Goal: Transaction & Acquisition: Book appointment/travel/reservation

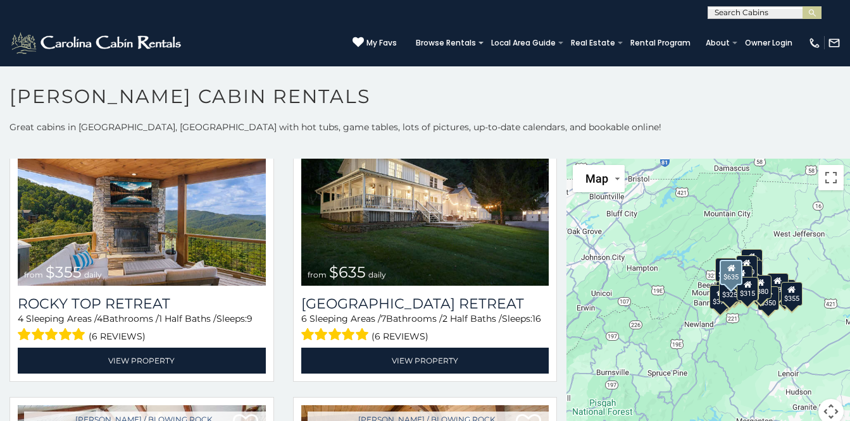
scroll to position [648, 0]
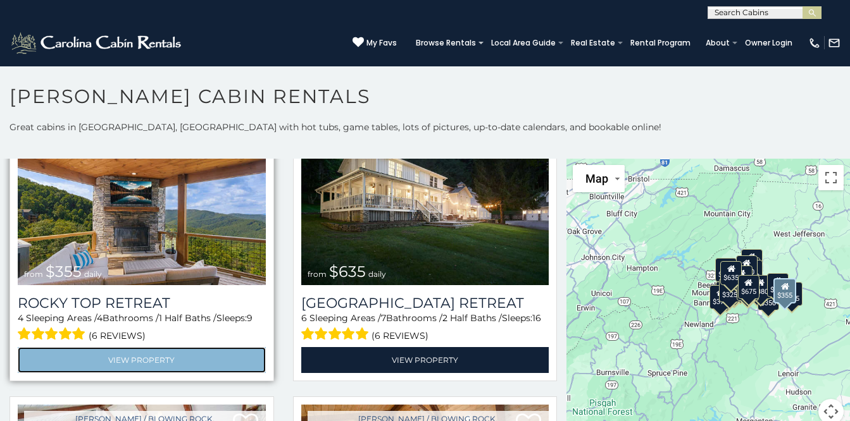
click at [130, 347] on link "View Property" at bounding box center [142, 360] width 248 height 26
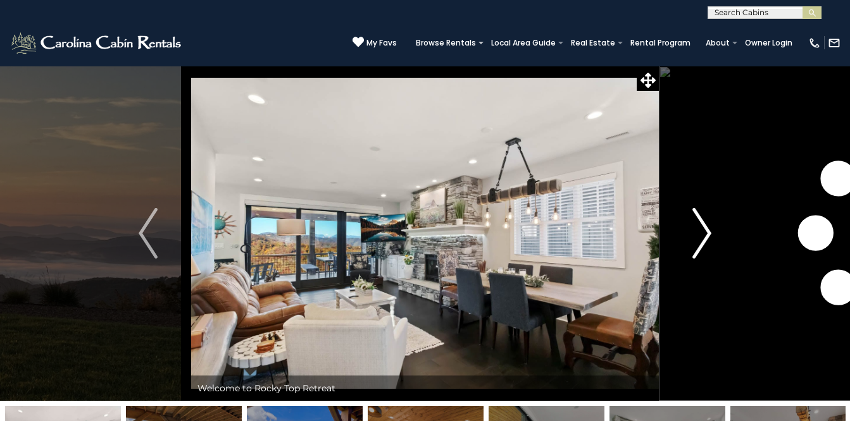
click at [702, 235] on img "Next" at bounding box center [701, 233] width 19 height 51
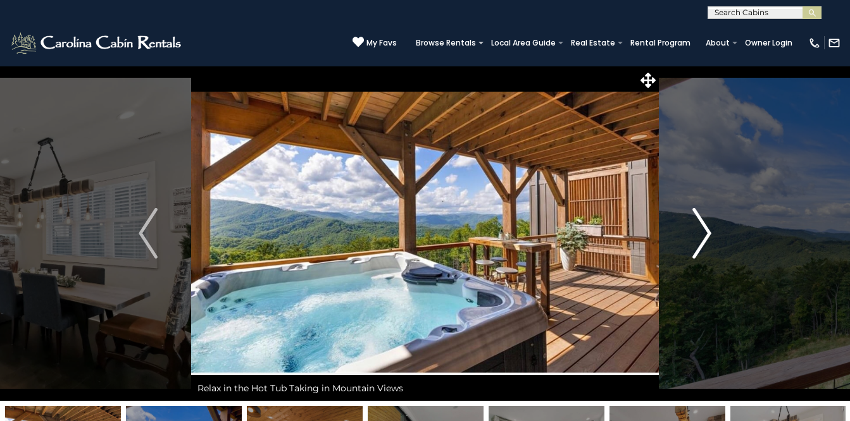
click at [700, 231] on img "Next" at bounding box center [701, 233] width 19 height 51
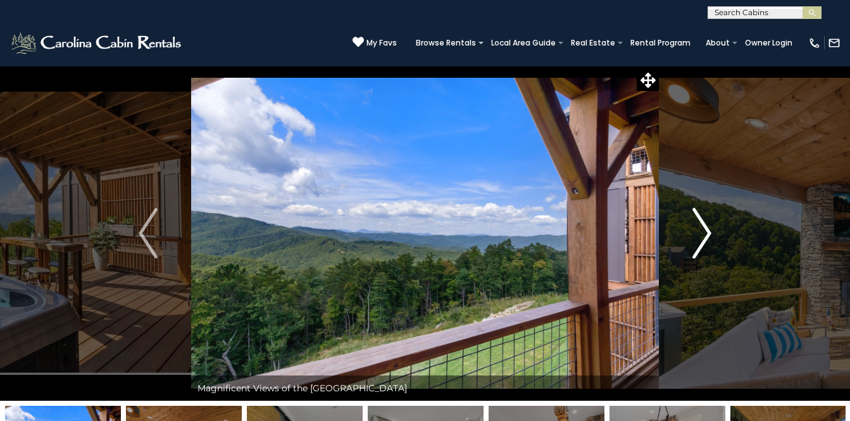
click at [700, 231] on img "Next" at bounding box center [701, 233] width 19 height 51
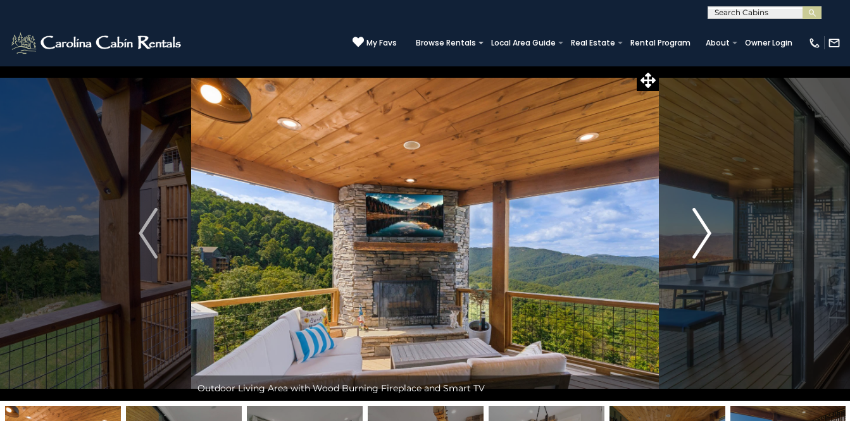
click at [700, 231] on img "Next" at bounding box center [701, 233] width 19 height 51
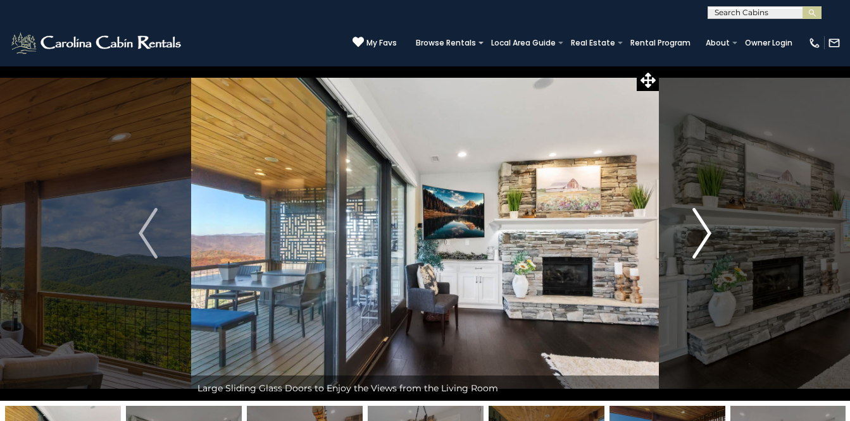
click at [700, 231] on img "Next" at bounding box center [701, 233] width 19 height 51
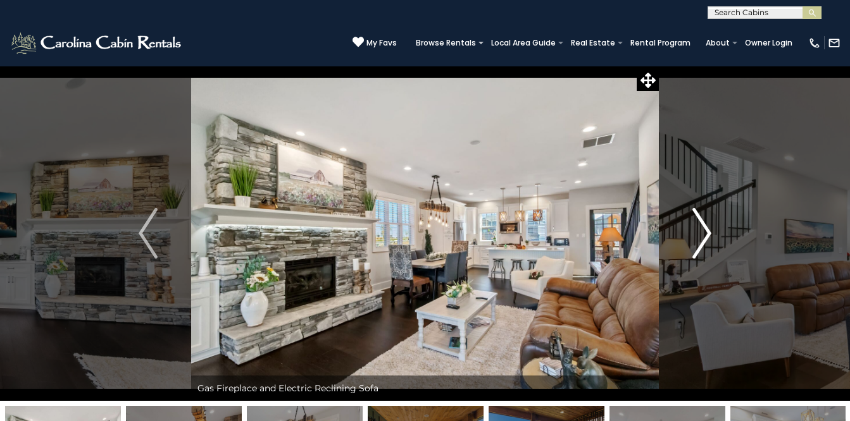
click at [700, 231] on img "Next" at bounding box center [701, 233] width 19 height 51
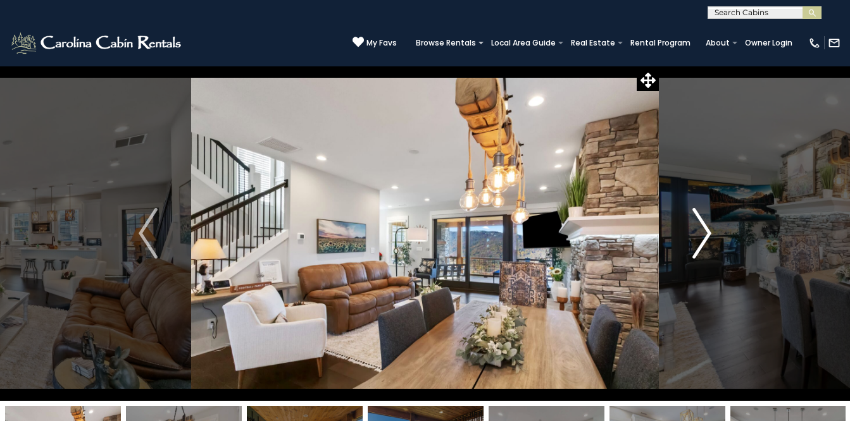
click at [700, 231] on img "Next" at bounding box center [701, 233] width 19 height 51
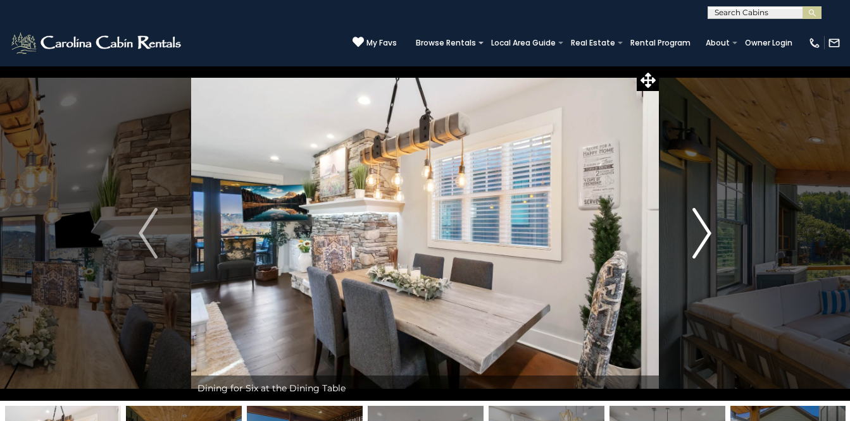
click at [700, 231] on img "Next" at bounding box center [701, 233] width 19 height 51
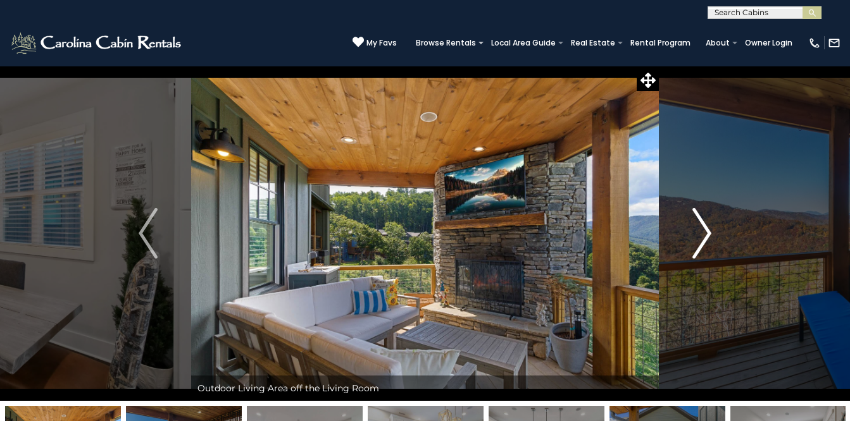
click at [700, 231] on img "Next" at bounding box center [701, 233] width 19 height 51
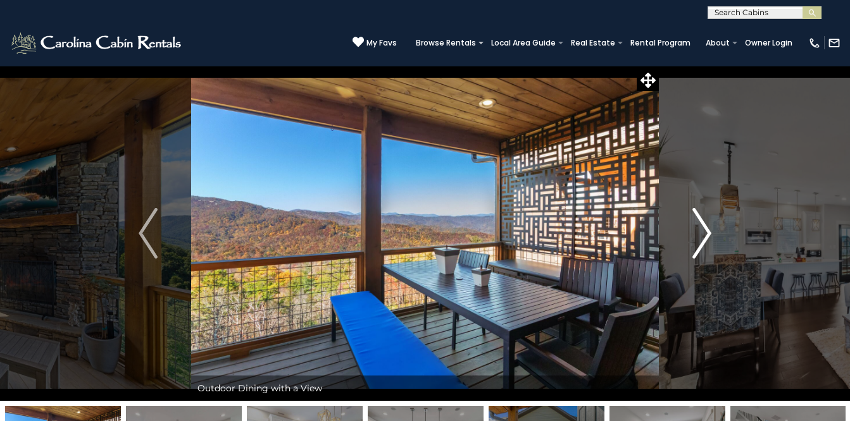
click at [700, 231] on img "Next" at bounding box center [701, 233] width 19 height 51
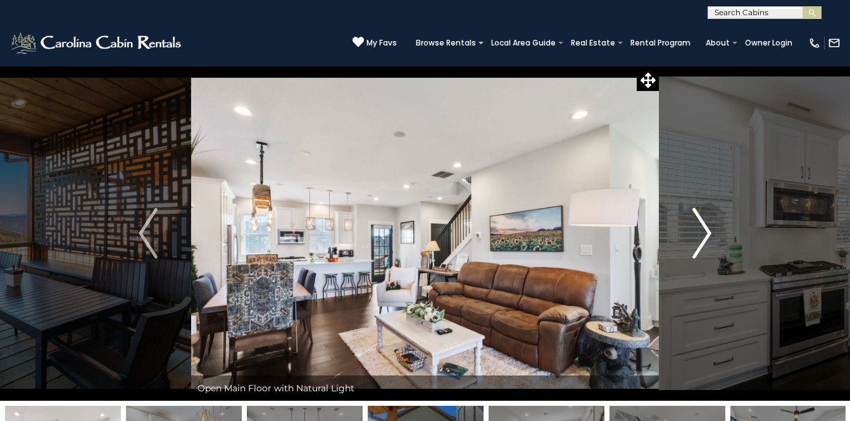
click at [700, 231] on img "Next" at bounding box center [701, 233] width 19 height 51
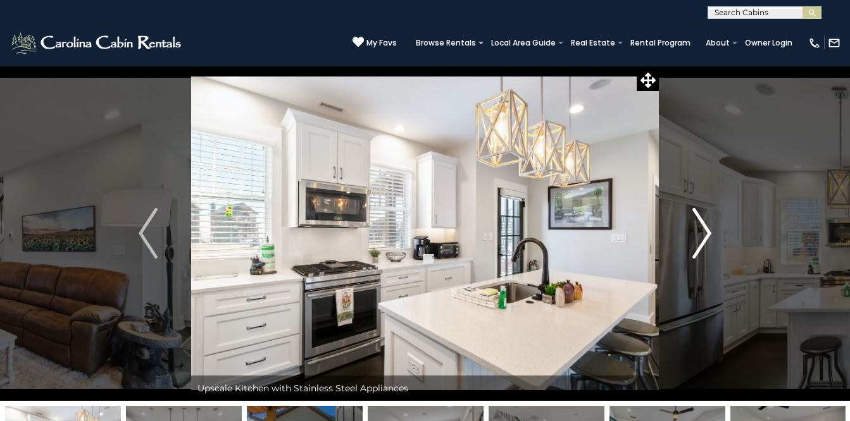
click at [700, 231] on img "Next" at bounding box center [701, 233] width 19 height 51
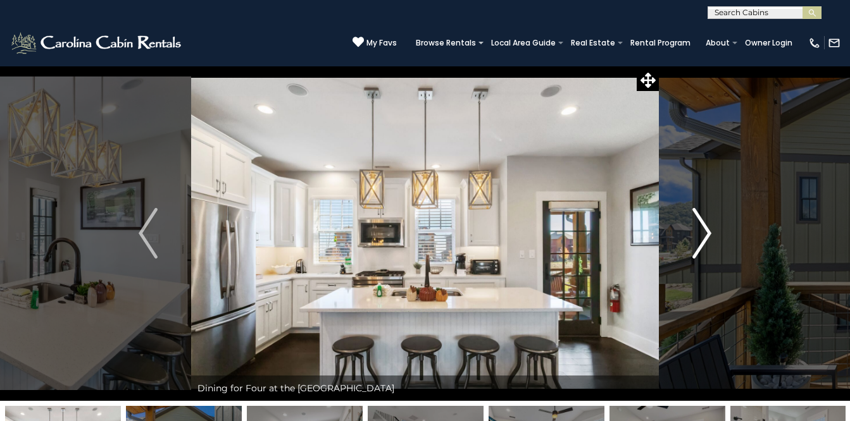
click at [700, 231] on img "Next" at bounding box center [701, 233] width 19 height 51
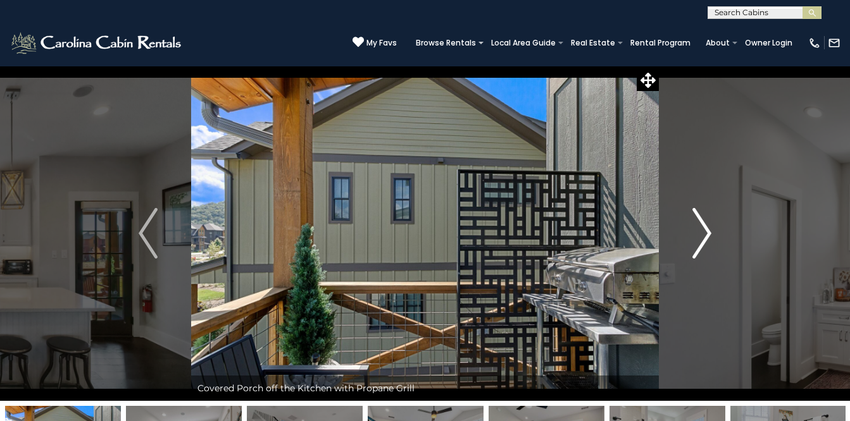
click at [700, 231] on img "Next" at bounding box center [701, 233] width 19 height 51
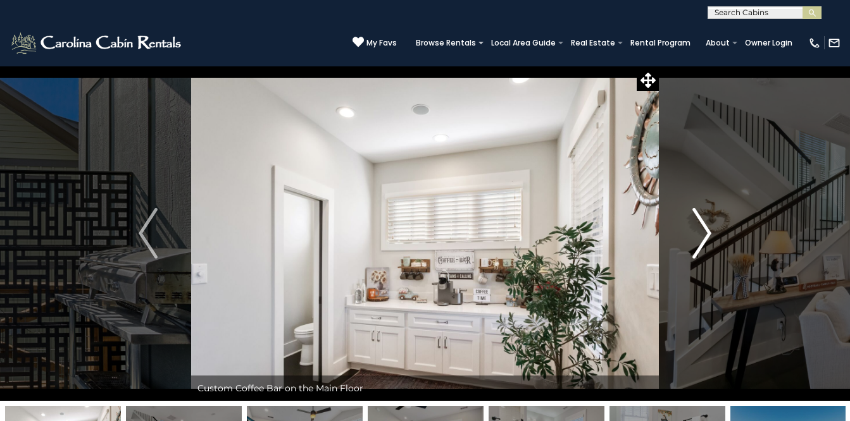
click at [700, 231] on img "Next" at bounding box center [701, 233] width 19 height 51
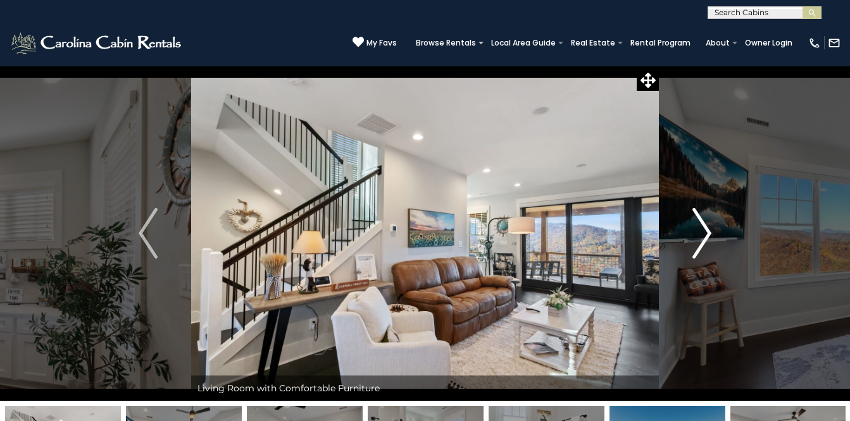
click at [700, 231] on img "Next" at bounding box center [701, 233] width 19 height 51
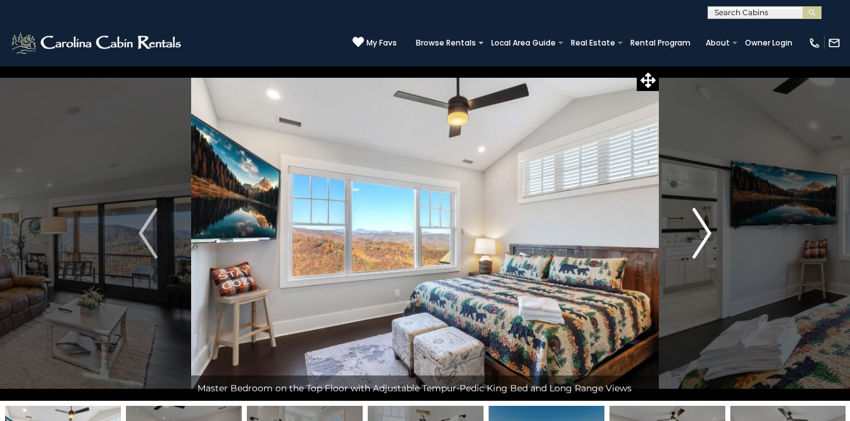
click at [700, 231] on img "Next" at bounding box center [701, 233] width 19 height 51
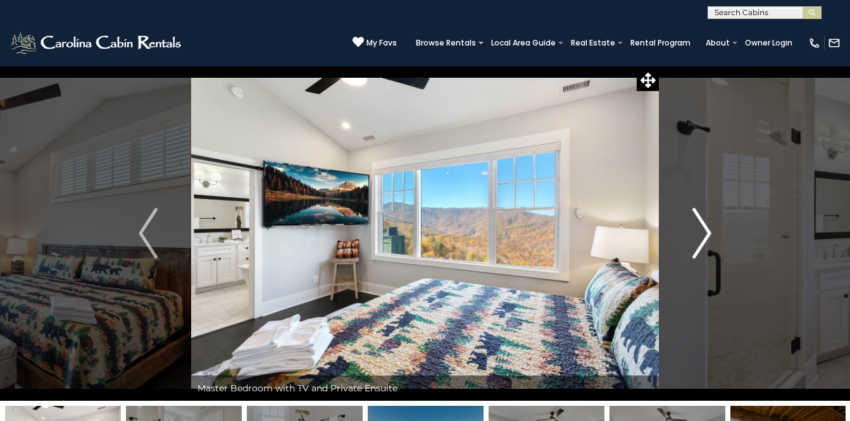
click at [700, 231] on img "Next" at bounding box center [701, 233] width 19 height 51
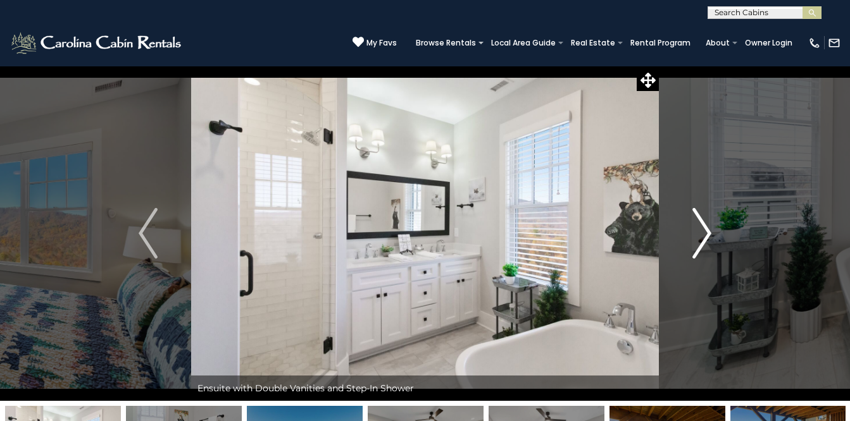
click at [700, 231] on img "Next" at bounding box center [701, 233] width 19 height 51
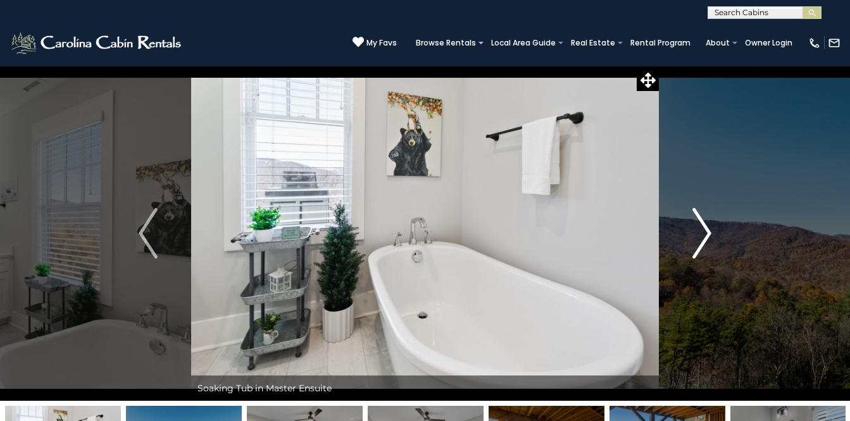
click at [700, 231] on img "Next" at bounding box center [701, 233] width 19 height 51
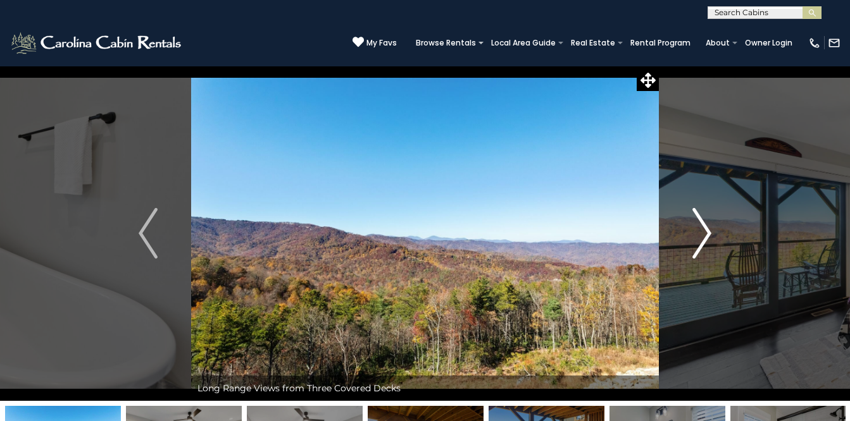
click at [700, 231] on img "Next" at bounding box center [701, 233] width 19 height 51
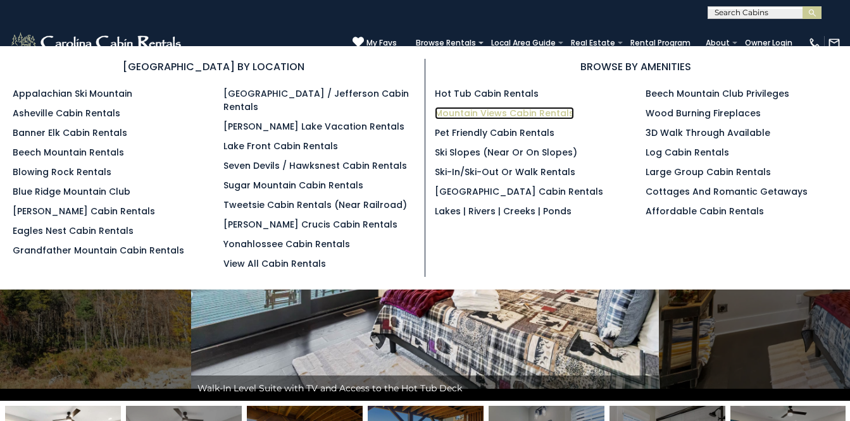
click at [483, 107] on link "Mountain Views Cabin Rentals" at bounding box center [504, 113] width 139 height 13
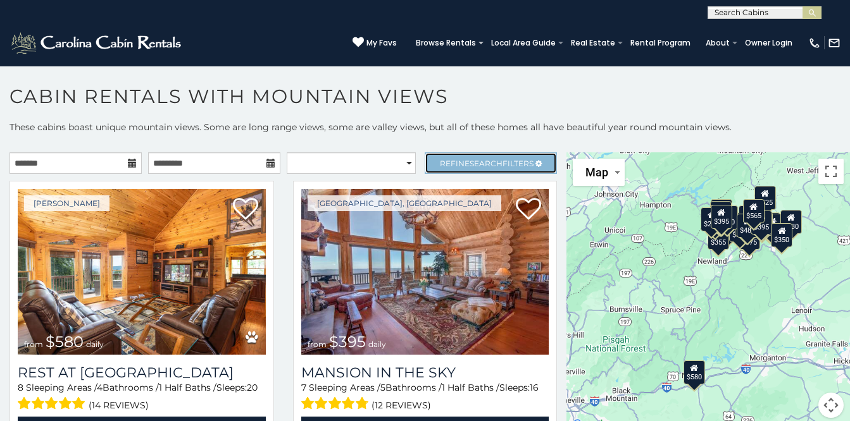
click at [479, 159] on span "Search" at bounding box center [485, 163] width 33 height 9
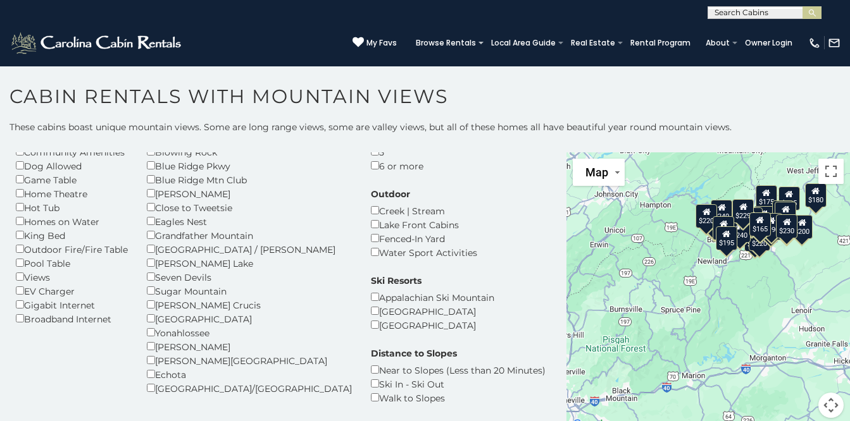
scroll to position [114, 0]
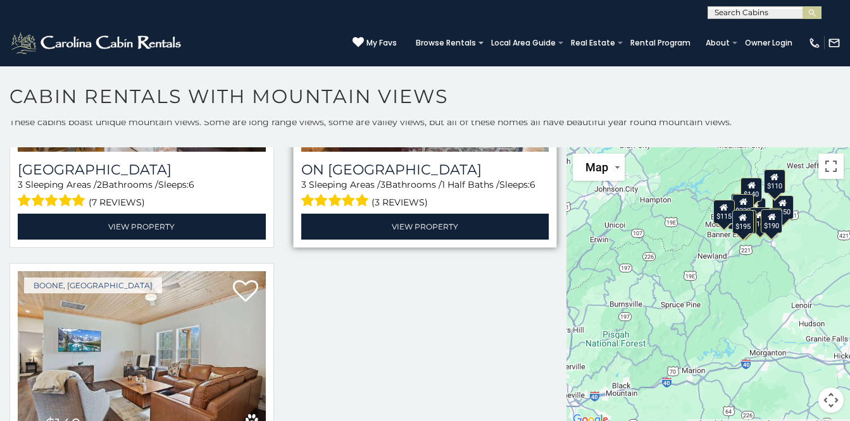
scroll to position [7, 0]
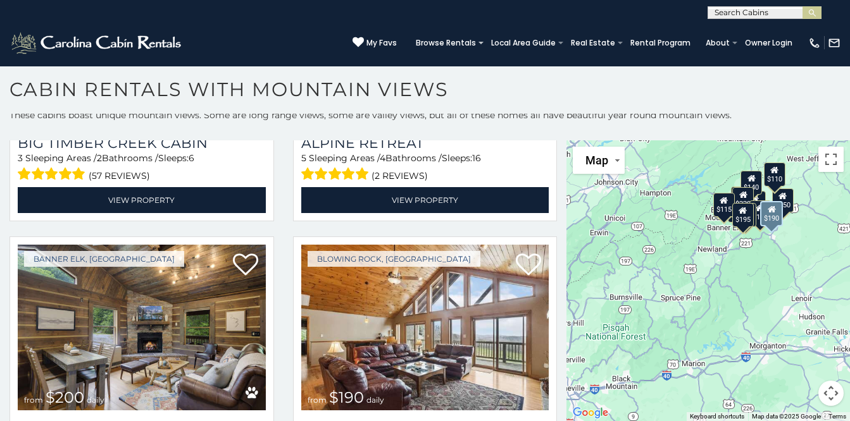
scroll to position [1822, 0]
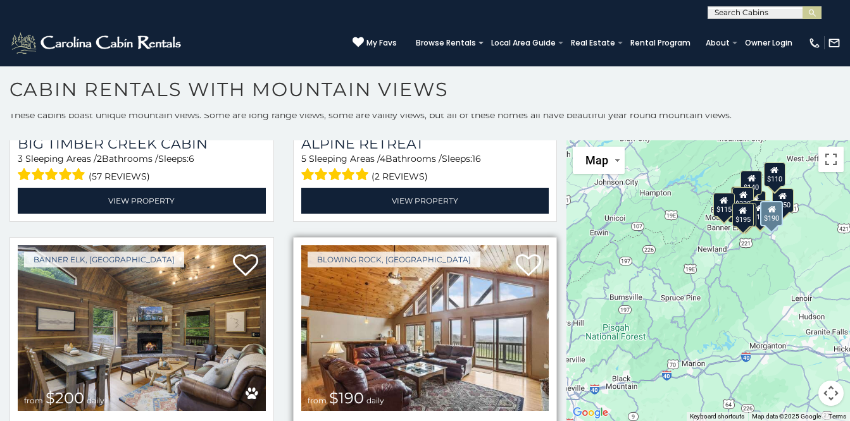
click at [407, 245] on img at bounding box center [425, 328] width 248 height 166
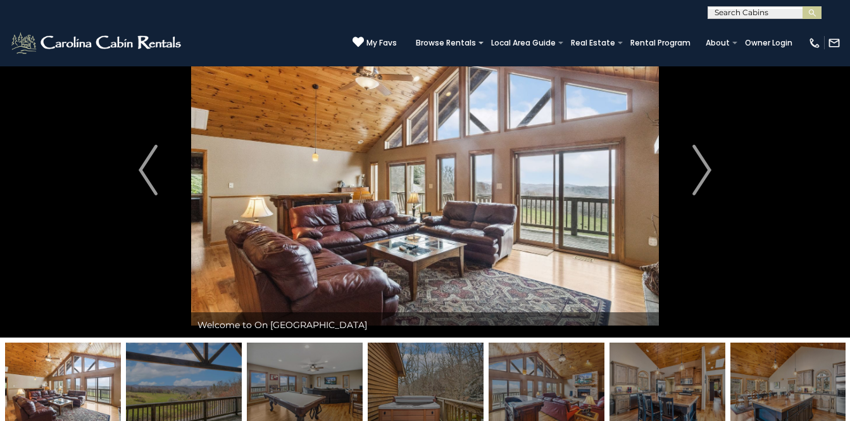
scroll to position [59, 0]
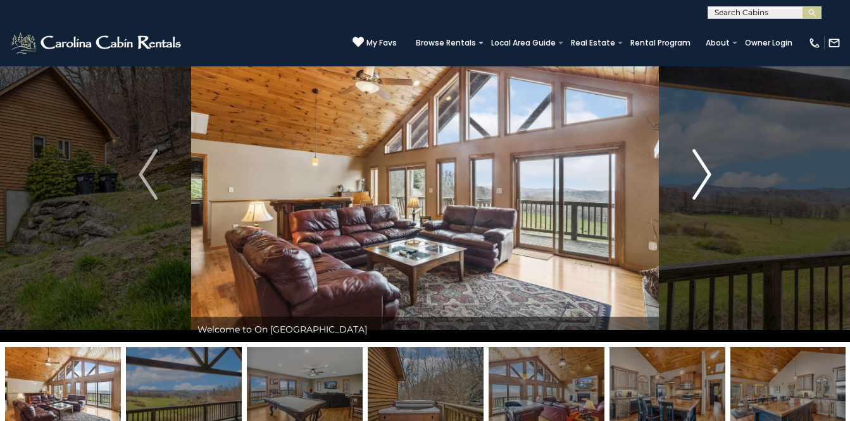
click at [699, 169] on img "Next" at bounding box center [701, 174] width 19 height 51
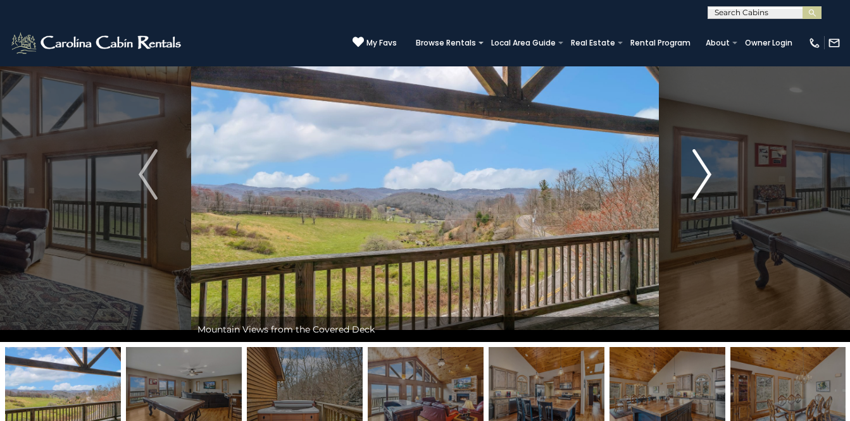
click at [699, 169] on img "Next" at bounding box center [701, 174] width 19 height 51
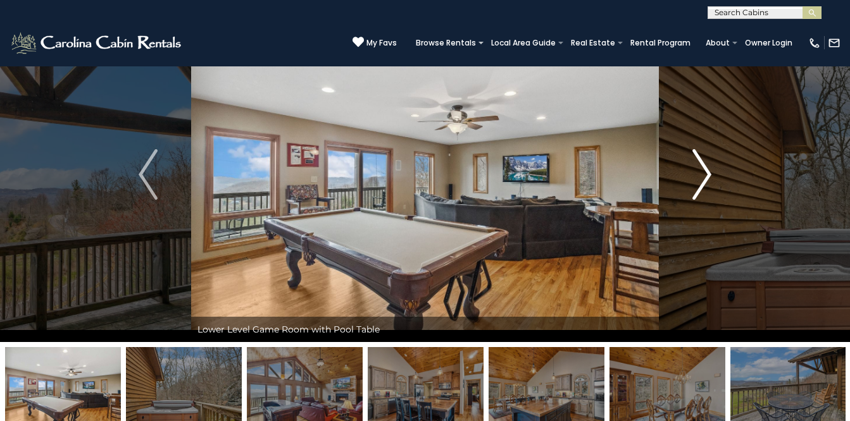
click at [699, 169] on img "Next" at bounding box center [701, 174] width 19 height 51
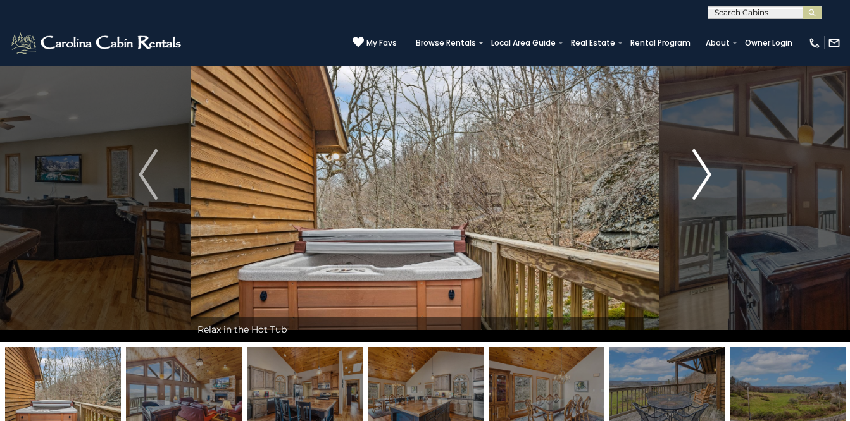
click at [699, 169] on img "Next" at bounding box center [701, 174] width 19 height 51
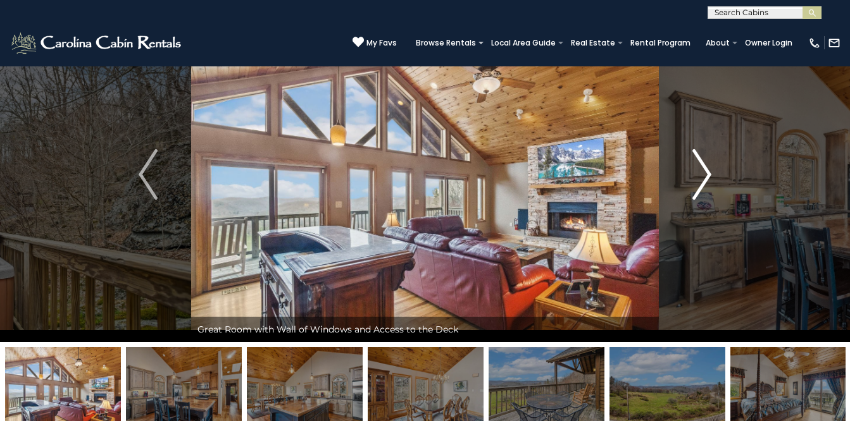
click at [699, 169] on img "Next" at bounding box center [701, 174] width 19 height 51
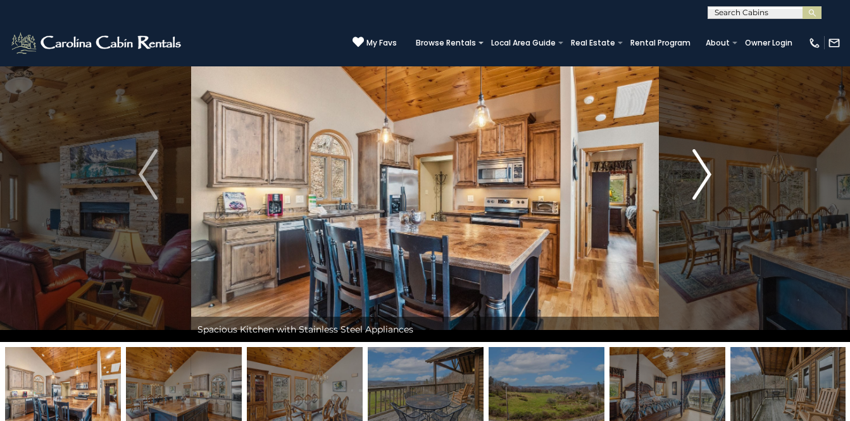
click at [699, 169] on img "Next" at bounding box center [701, 174] width 19 height 51
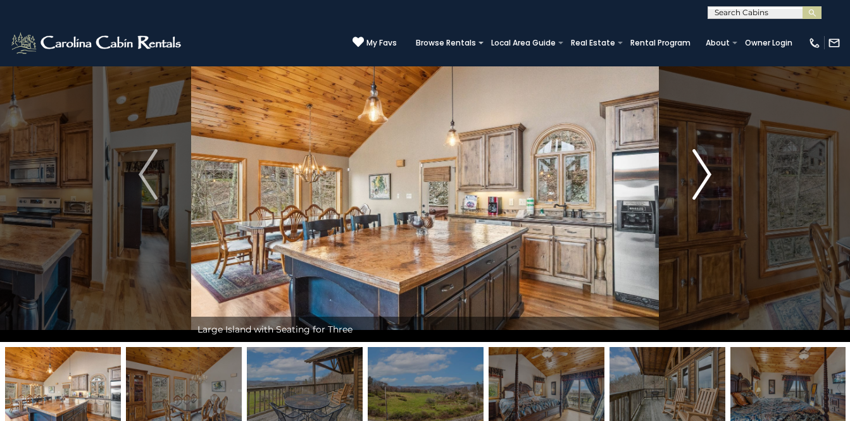
click at [699, 169] on img "Next" at bounding box center [701, 174] width 19 height 51
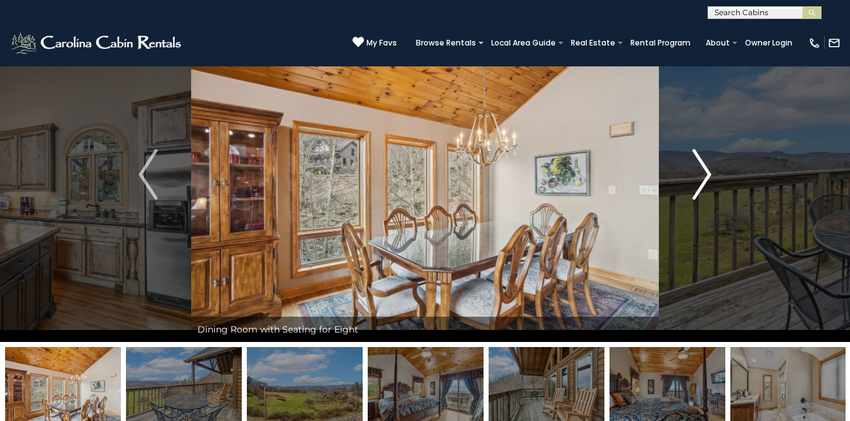
click at [699, 169] on img "Next" at bounding box center [701, 174] width 19 height 51
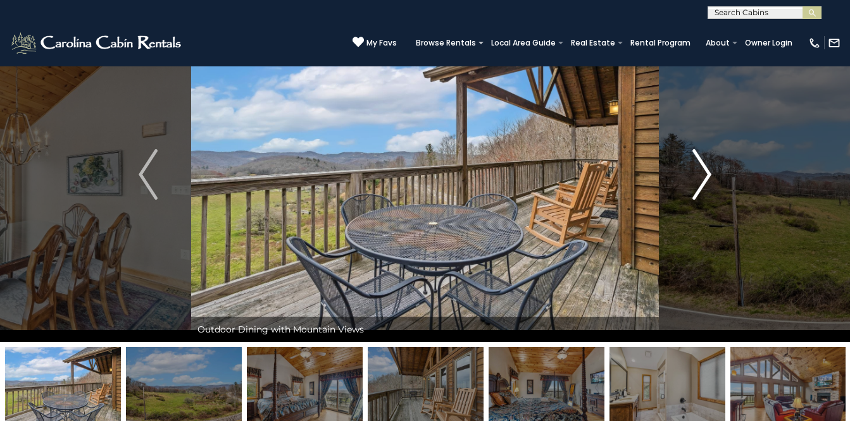
click at [699, 169] on img "Next" at bounding box center [701, 174] width 19 height 51
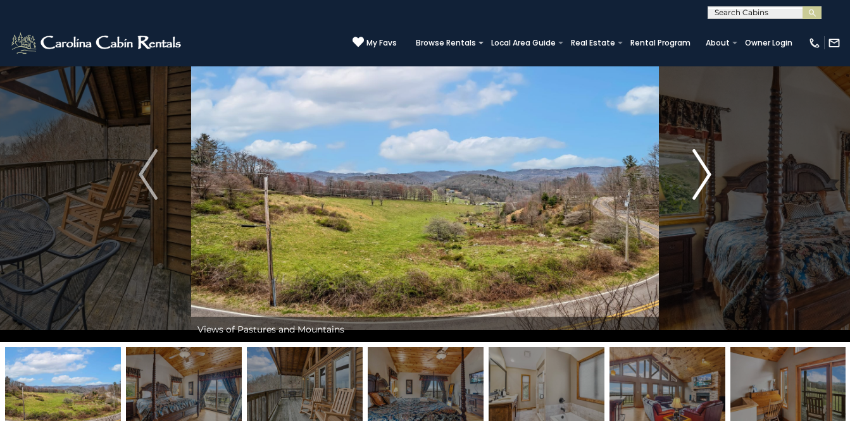
click at [699, 169] on img "Next" at bounding box center [701, 174] width 19 height 51
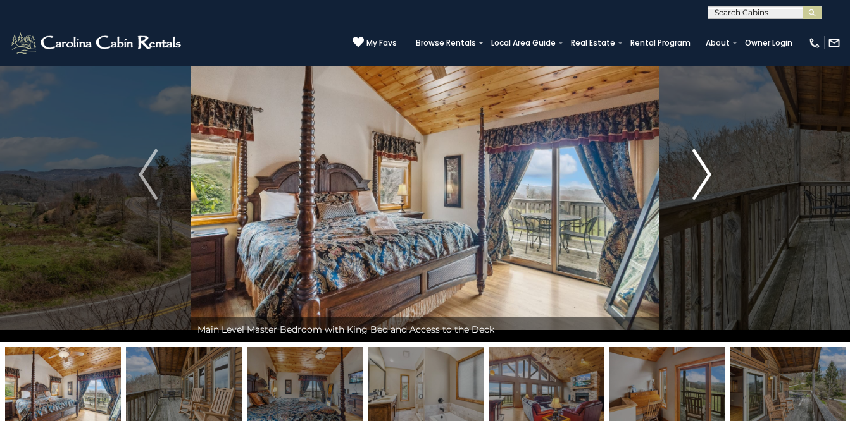
click at [699, 169] on img "Next" at bounding box center [701, 174] width 19 height 51
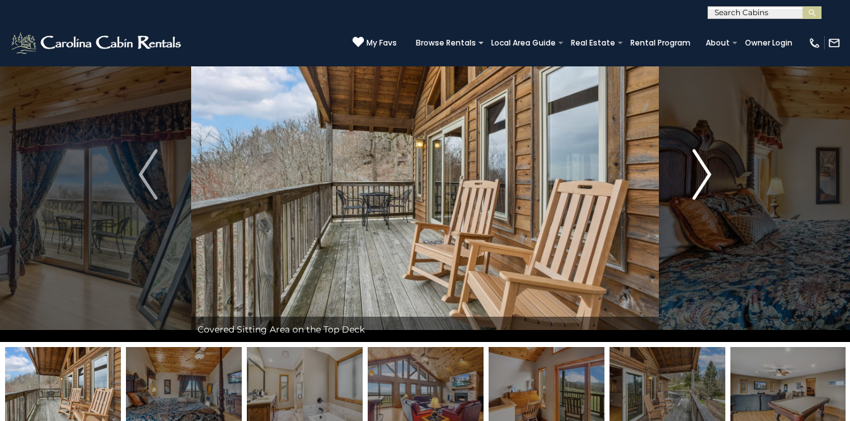
click at [699, 169] on img "Next" at bounding box center [701, 174] width 19 height 51
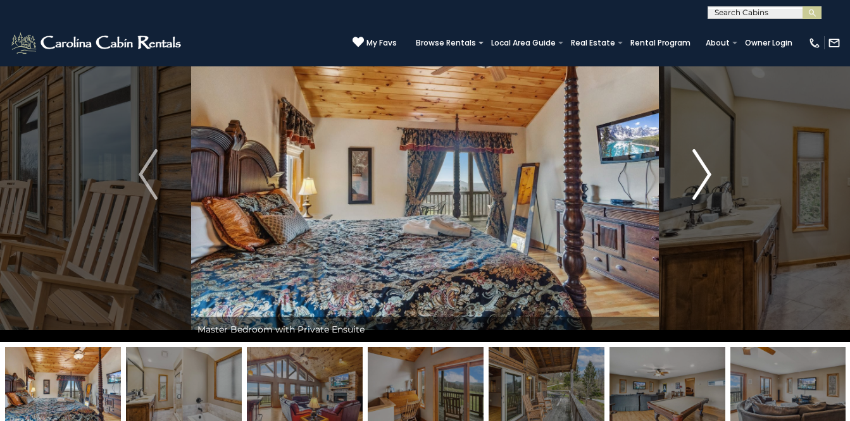
click at [699, 169] on img "Next" at bounding box center [701, 174] width 19 height 51
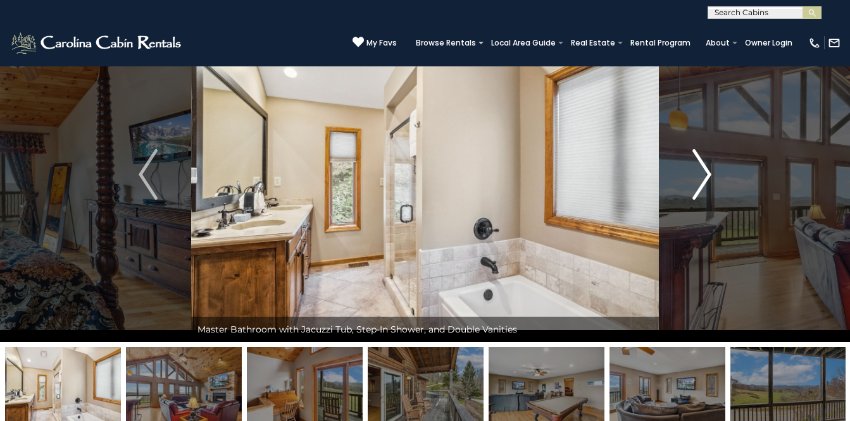
click at [699, 169] on img "Next" at bounding box center [701, 174] width 19 height 51
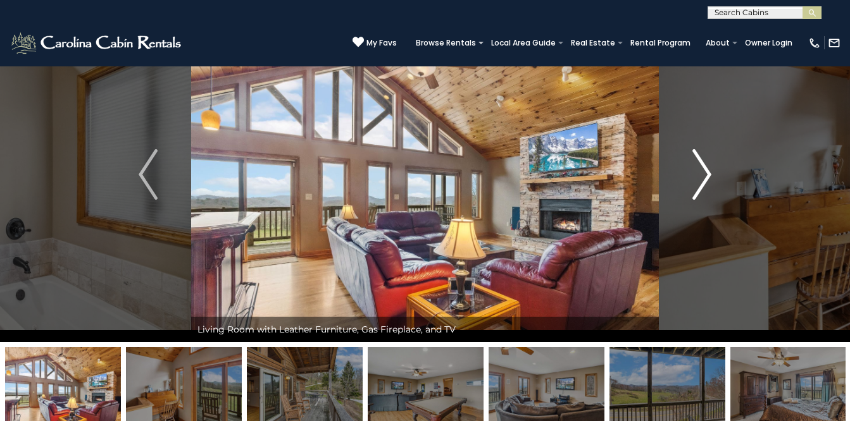
click at [699, 169] on img "Next" at bounding box center [701, 174] width 19 height 51
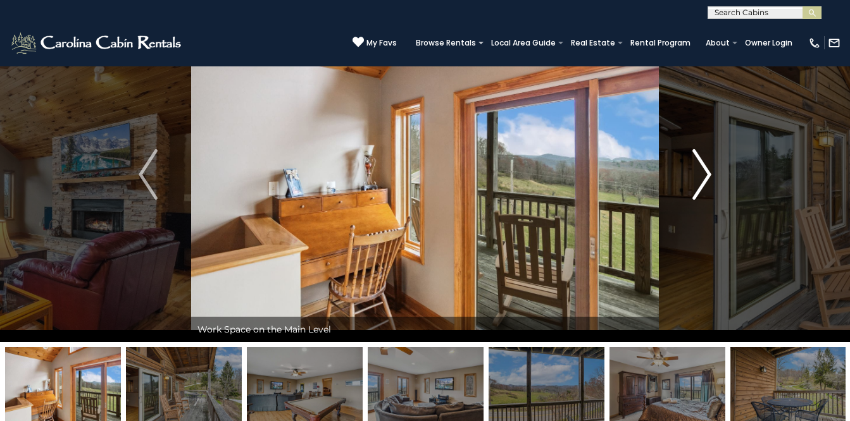
click at [699, 169] on img "Next" at bounding box center [701, 174] width 19 height 51
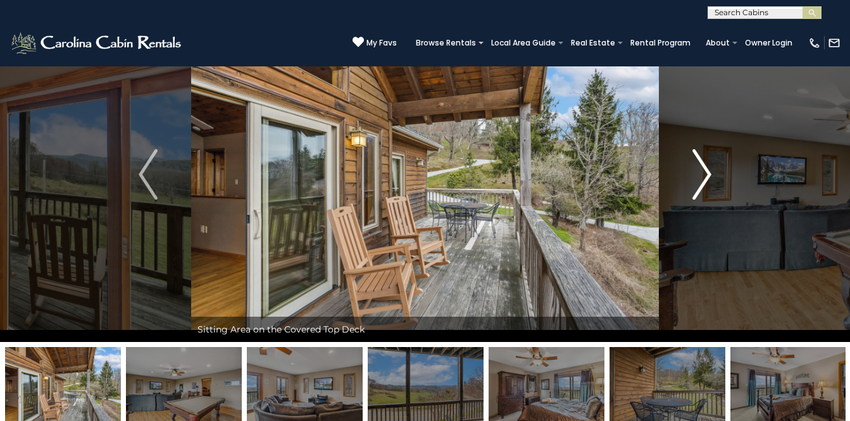
click at [699, 169] on img "Next" at bounding box center [701, 174] width 19 height 51
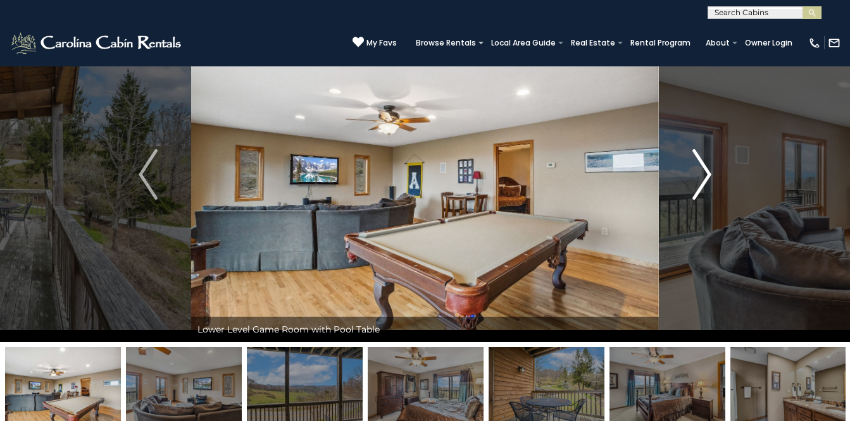
click at [699, 169] on img "Next" at bounding box center [701, 174] width 19 height 51
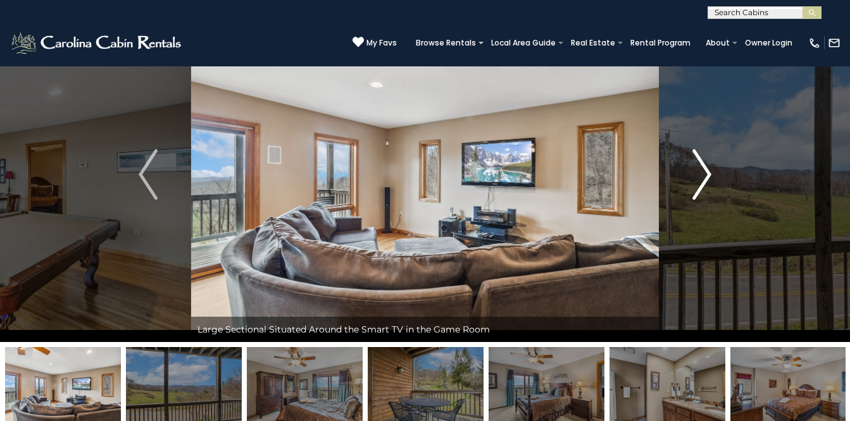
click at [699, 169] on img "Next" at bounding box center [701, 174] width 19 height 51
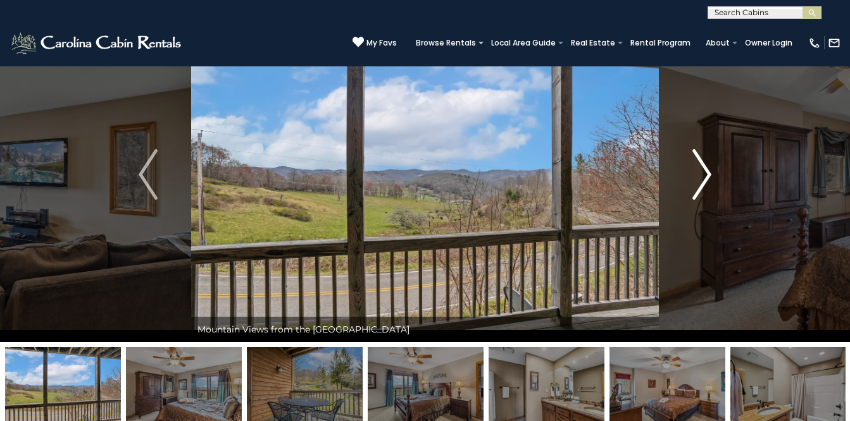
click at [699, 169] on img "Next" at bounding box center [701, 174] width 19 height 51
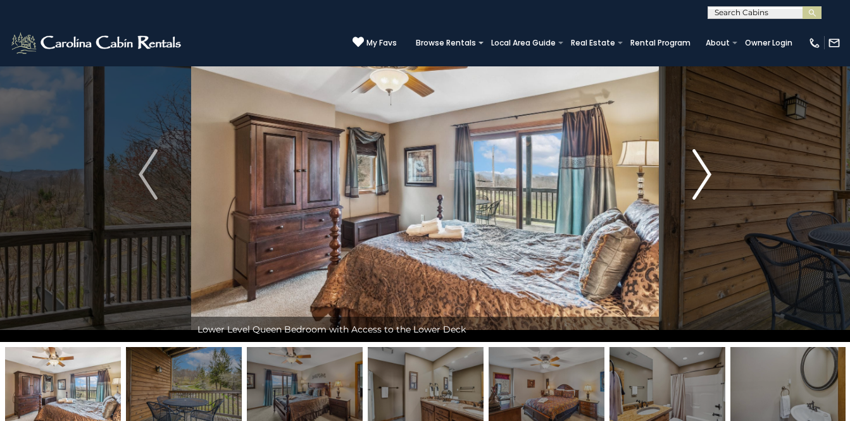
click at [699, 169] on img "Next" at bounding box center [701, 174] width 19 height 51
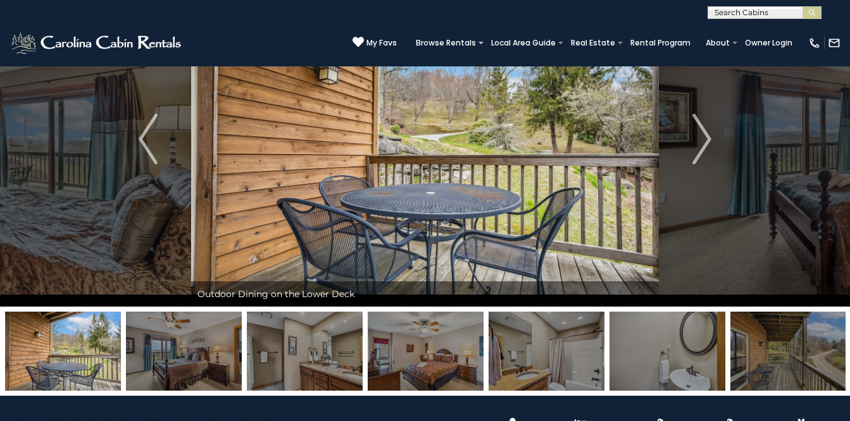
scroll to position [0, 0]
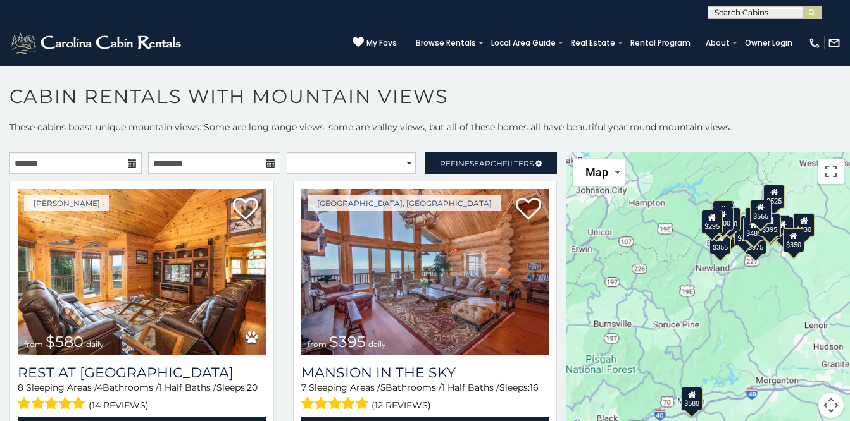
scroll to position [7, 0]
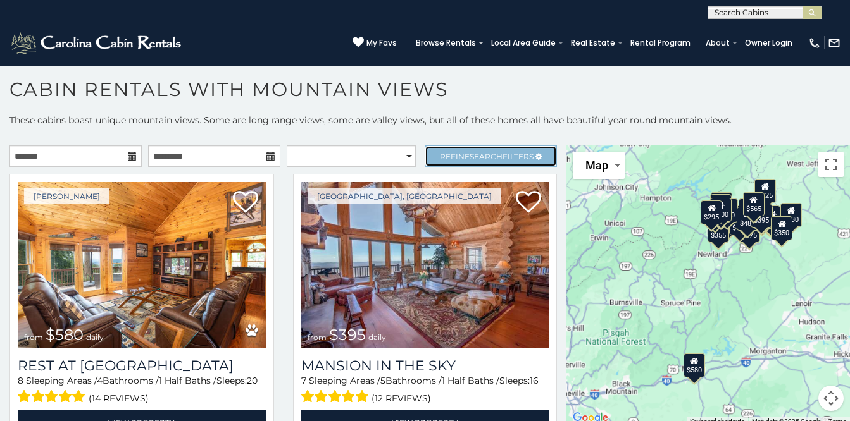
click at [511, 156] on span "Refine Search Filters" at bounding box center [487, 156] width 94 height 9
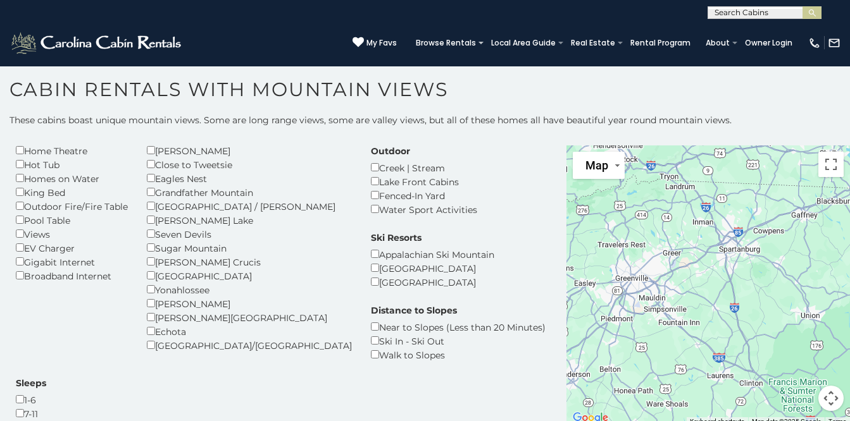
scroll to position [0, 0]
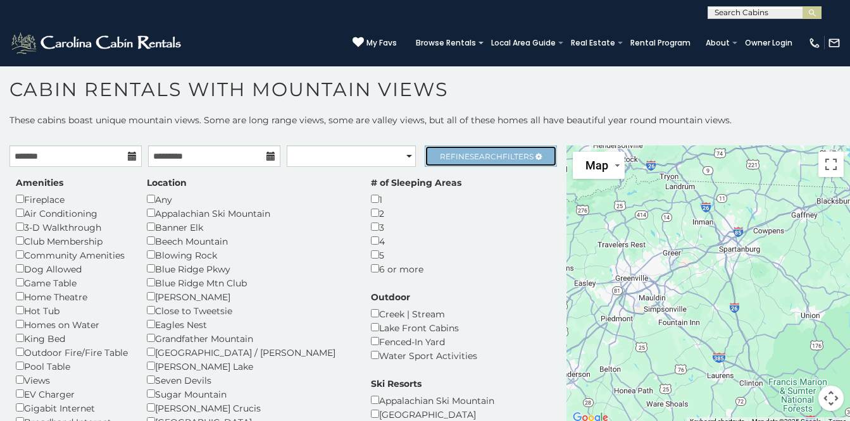
click at [486, 149] on link "Refine Search Filters" at bounding box center [490, 156] width 132 height 22
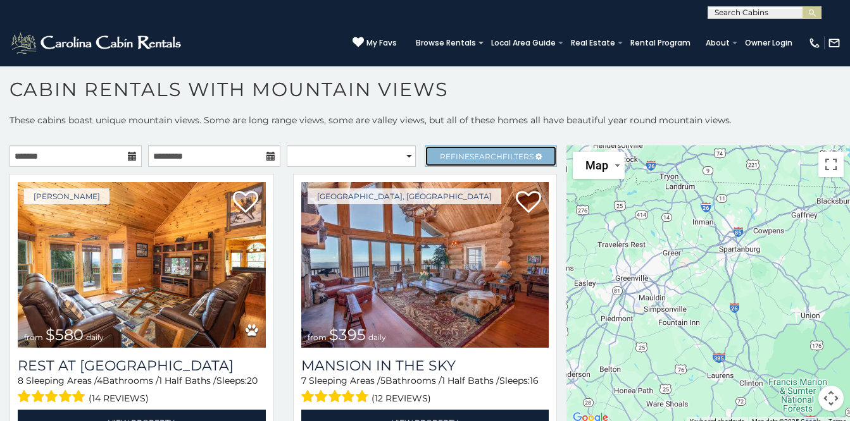
click at [486, 149] on link "Refine Search Filters" at bounding box center [490, 156] width 132 height 22
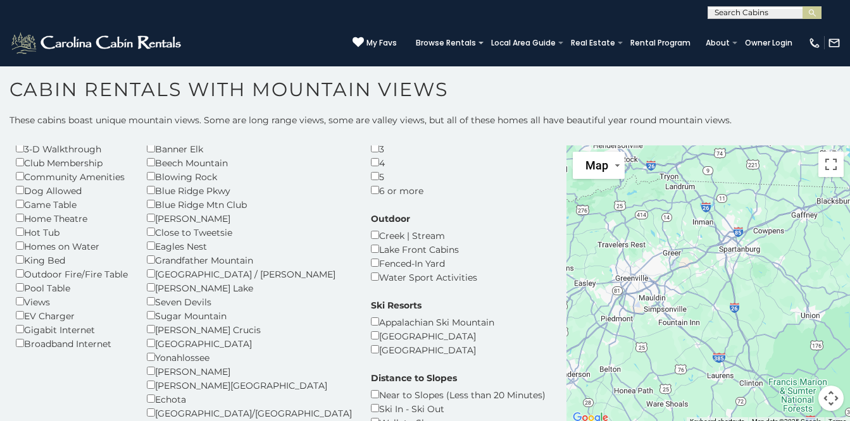
scroll to position [85, 0]
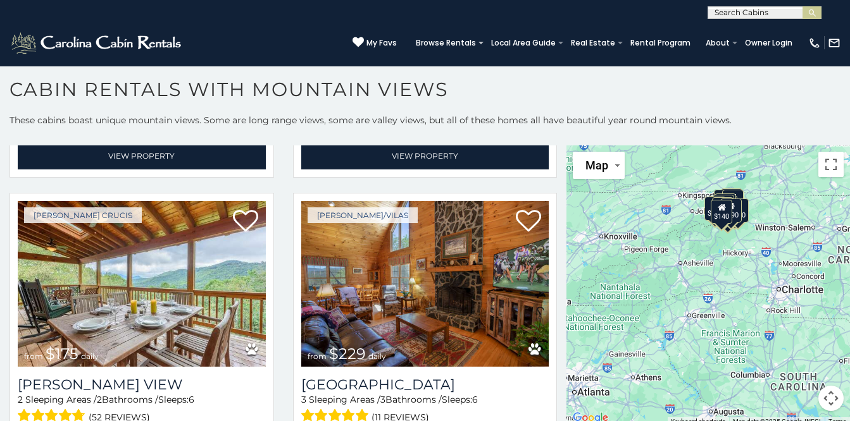
scroll to position [702, 0]
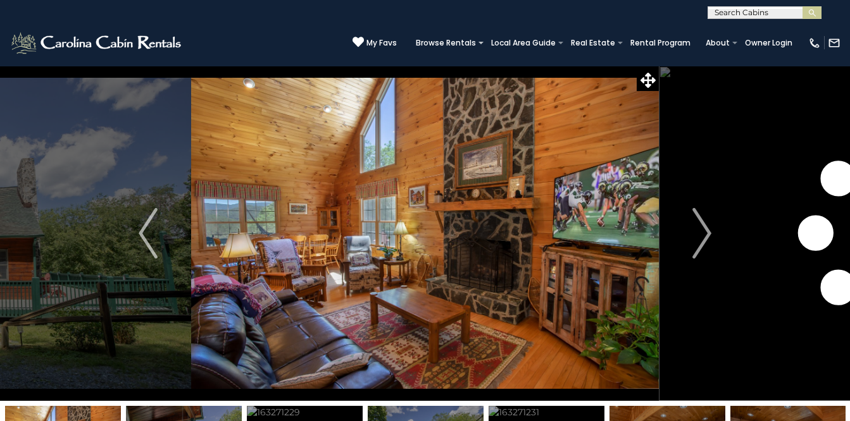
scroll to position [127, 0]
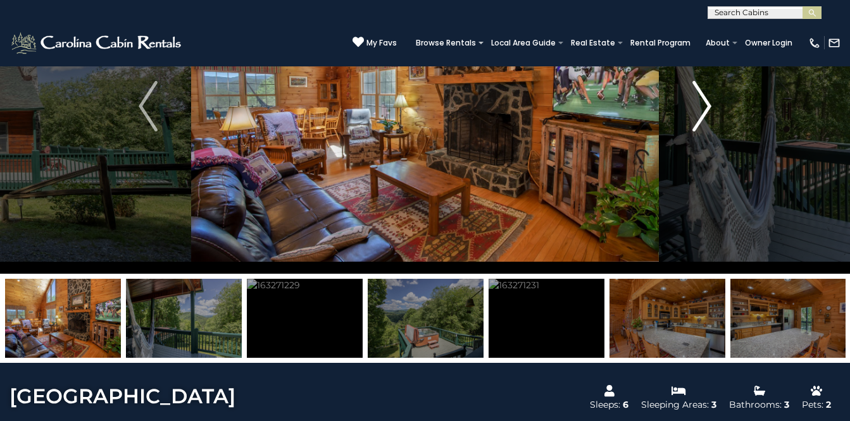
click at [699, 114] on img "Next" at bounding box center [701, 106] width 19 height 51
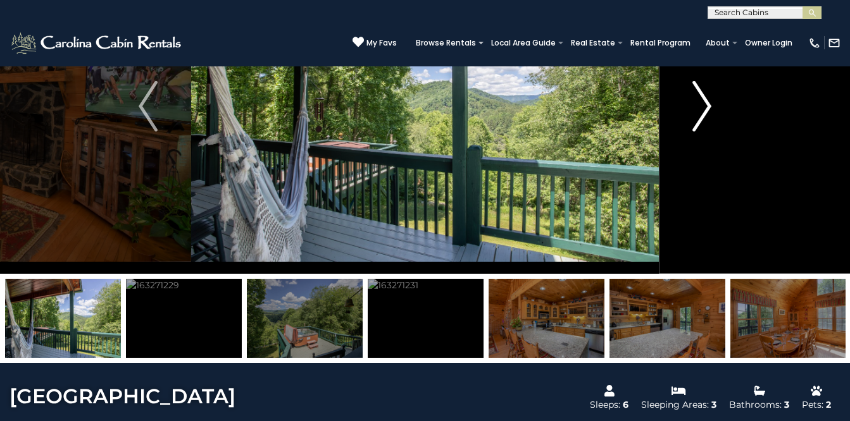
click at [699, 103] on img "Next" at bounding box center [701, 106] width 19 height 51
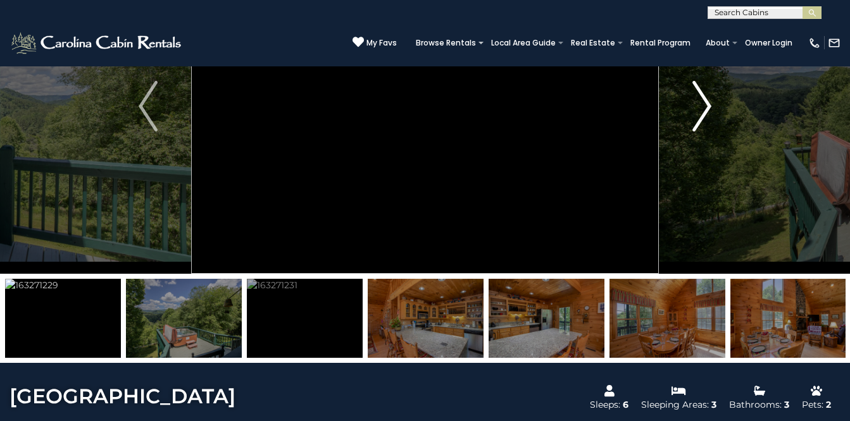
click at [699, 103] on img "Next" at bounding box center [701, 106] width 19 height 51
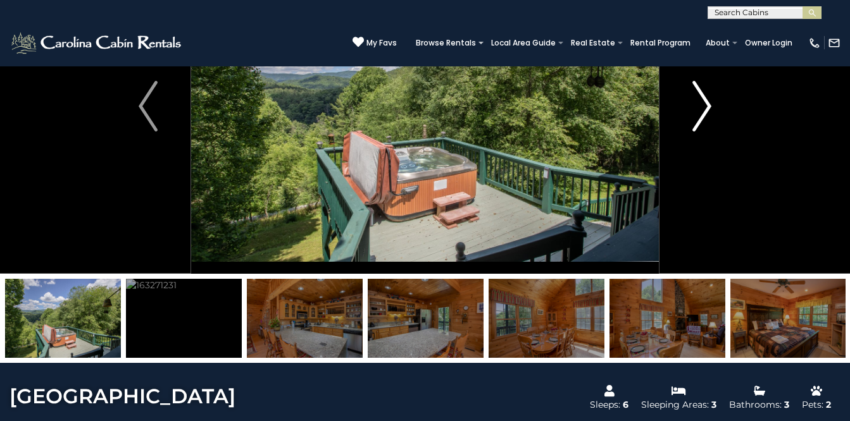
click at [703, 94] on img "Next" at bounding box center [701, 106] width 19 height 51
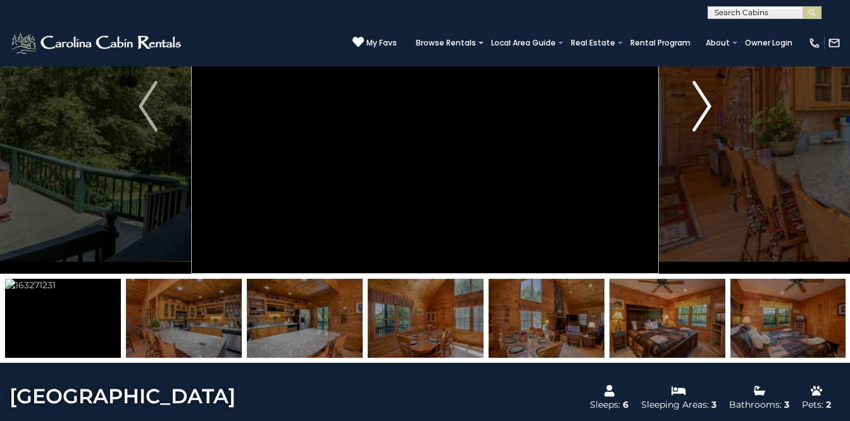
click at [703, 94] on img "Next" at bounding box center [701, 106] width 19 height 51
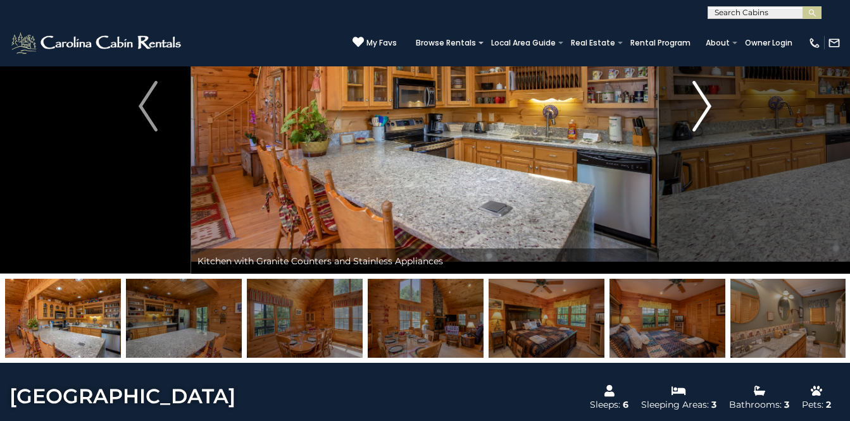
click at [703, 94] on img "Next" at bounding box center [701, 106] width 19 height 51
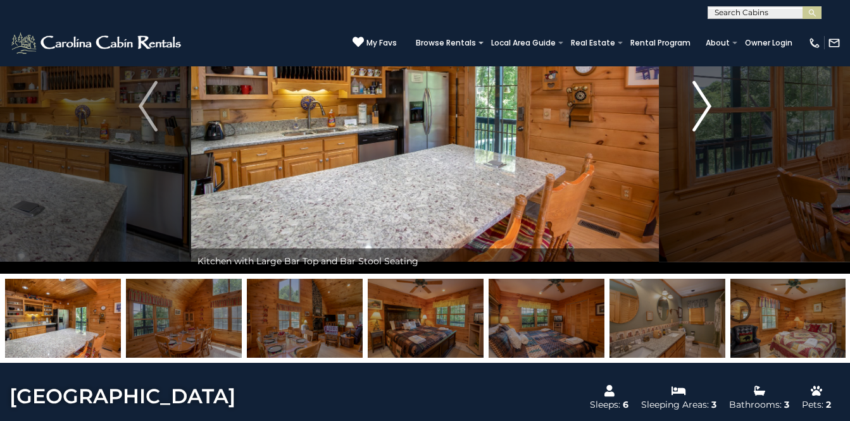
click at [706, 108] on img "Next" at bounding box center [701, 106] width 19 height 51
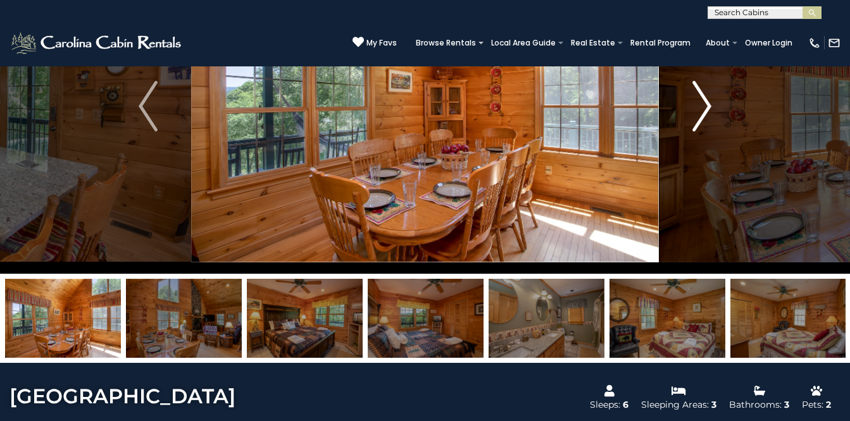
click at [694, 103] on img "Next" at bounding box center [701, 106] width 19 height 51
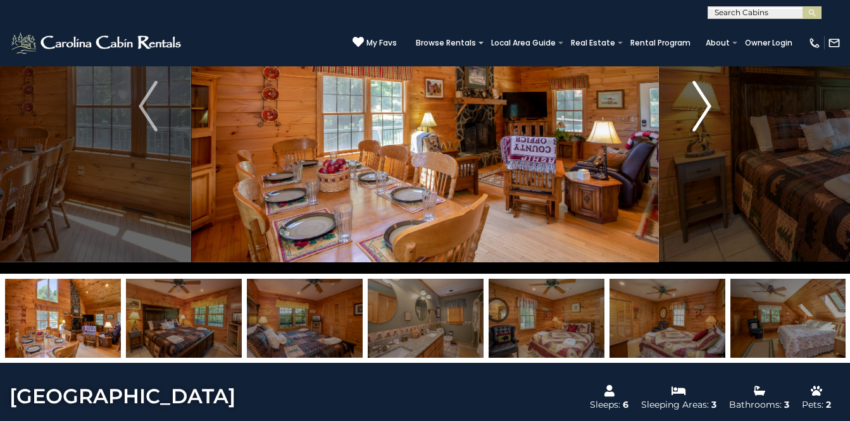
click at [694, 103] on img "Next" at bounding box center [701, 106] width 19 height 51
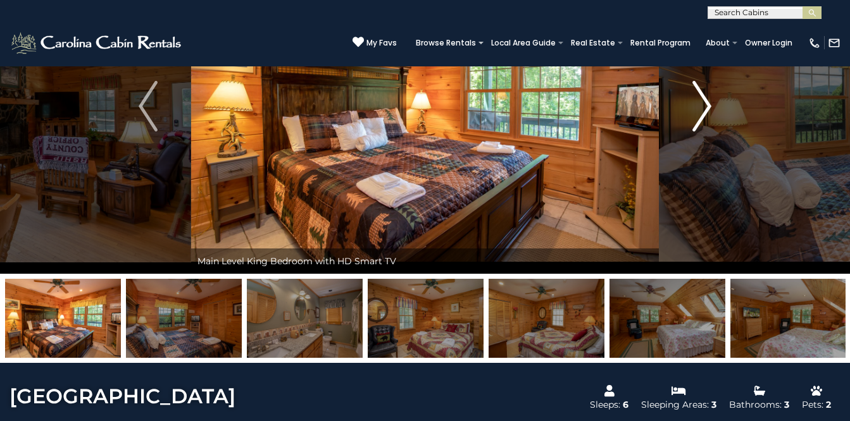
click at [694, 103] on img "Next" at bounding box center [701, 106] width 19 height 51
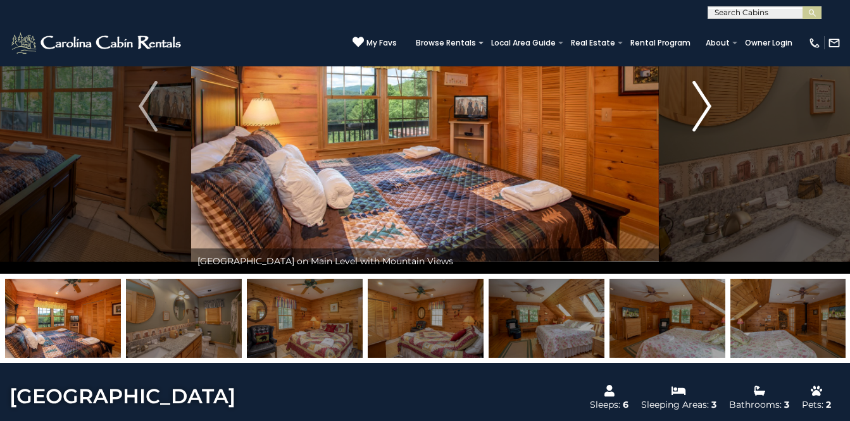
click at [701, 106] on img "Next" at bounding box center [701, 106] width 19 height 51
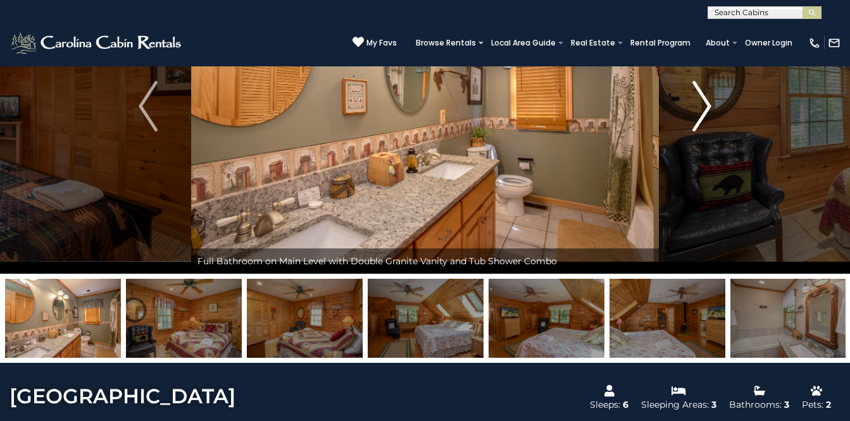
click at [701, 106] on img "Next" at bounding box center [701, 106] width 19 height 51
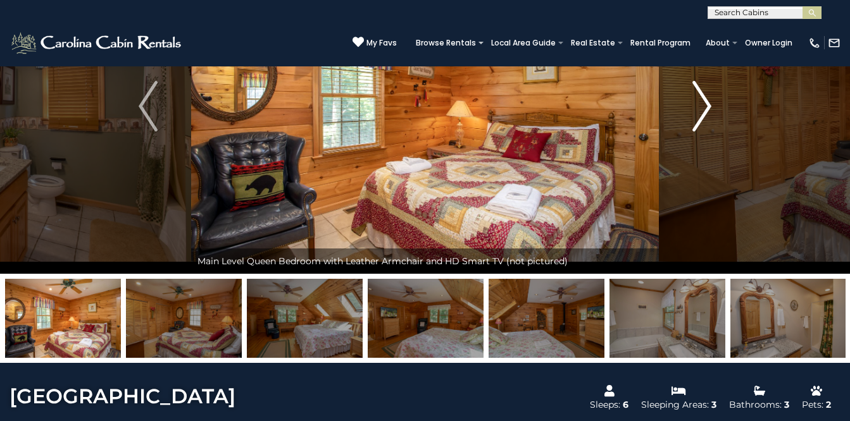
click at [703, 100] on img "Next" at bounding box center [701, 106] width 19 height 51
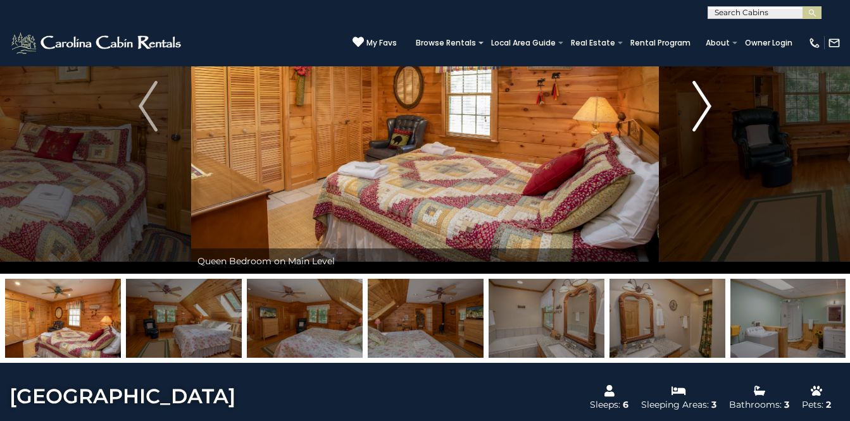
click at [712, 102] on button "Next" at bounding box center [702, 106] width 86 height 335
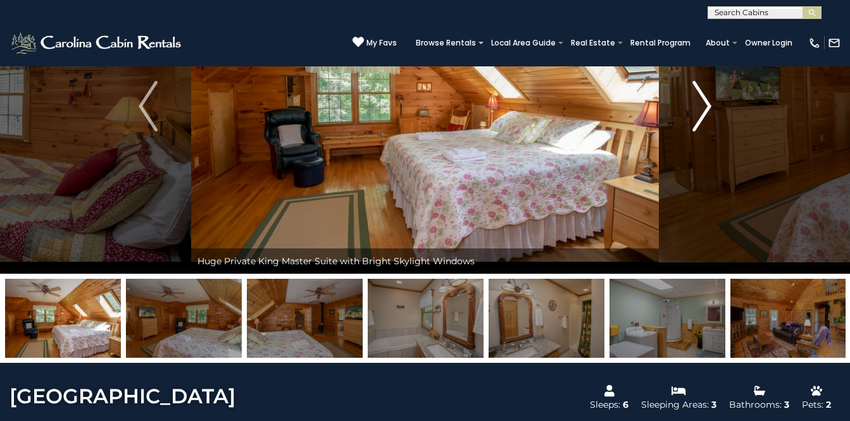
click at [702, 110] on img "Next" at bounding box center [701, 106] width 19 height 51
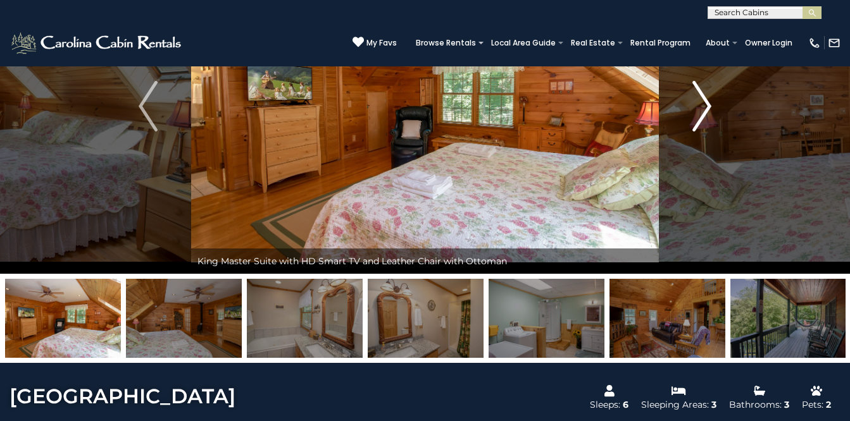
click at [702, 110] on img "Next" at bounding box center [701, 106] width 19 height 51
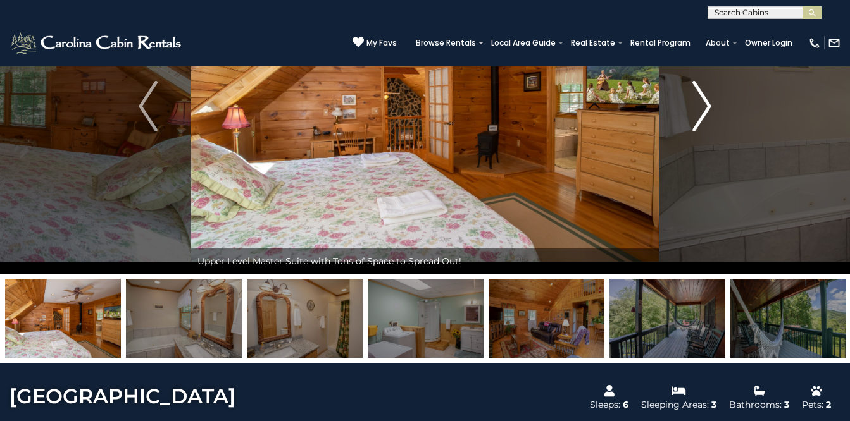
click at [703, 104] on img "Next" at bounding box center [701, 106] width 19 height 51
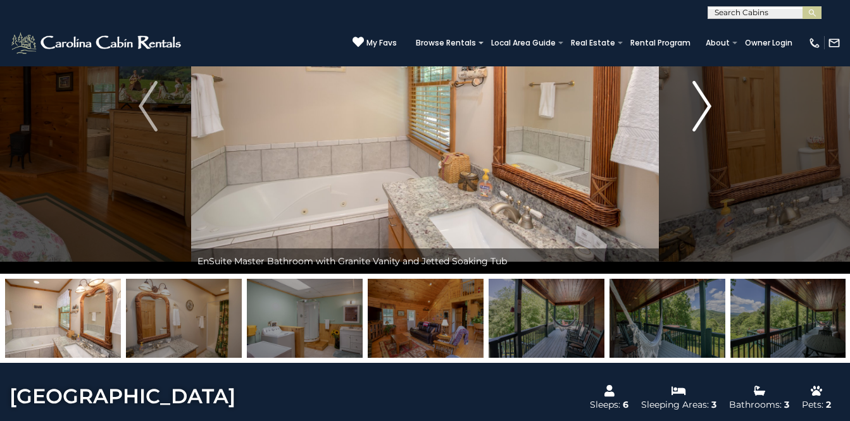
click at [702, 98] on img "Next" at bounding box center [701, 106] width 19 height 51
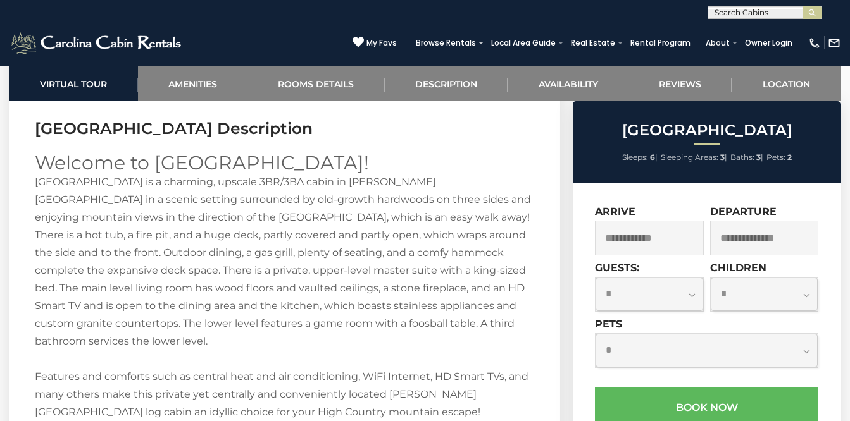
scroll to position [1716, 0]
